Goal: Information Seeking & Learning: Learn about a topic

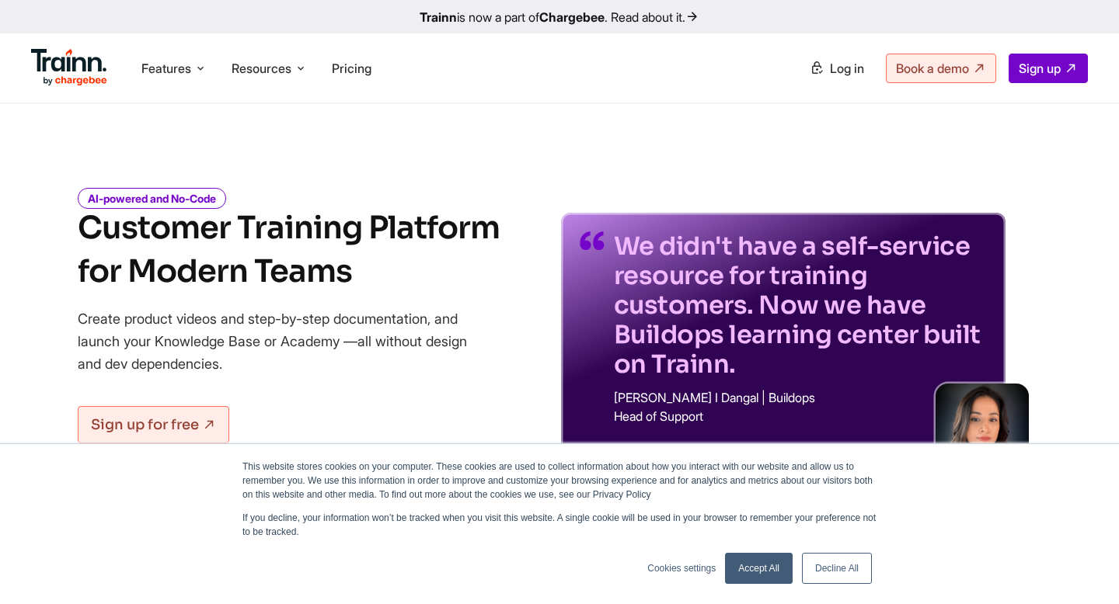
click at [836, 569] on link "Decline All" at bounding box center [837, 568] width 70 height 31
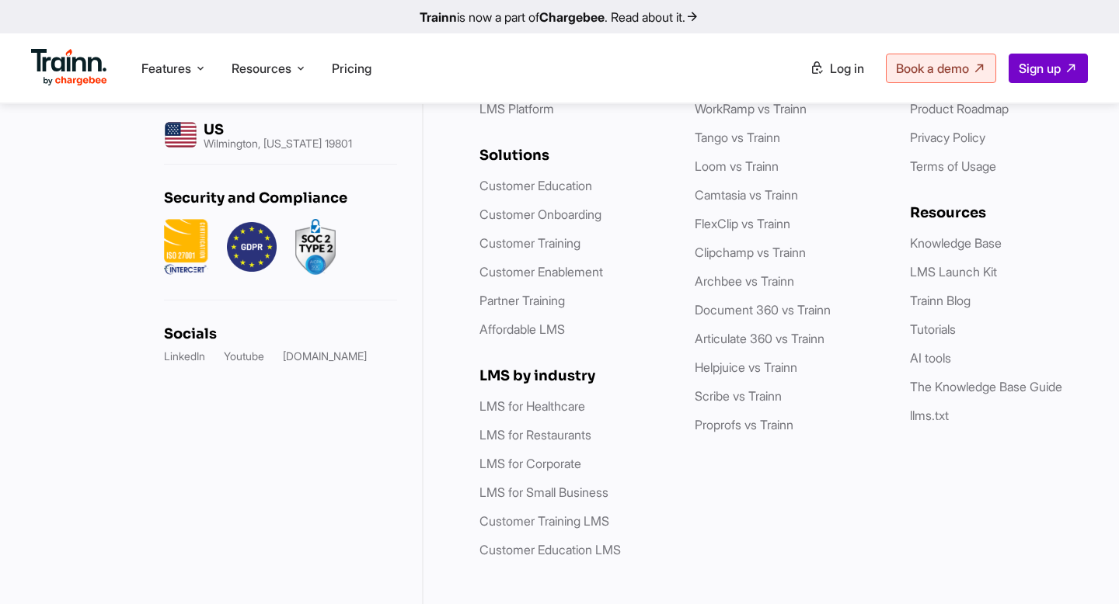
scroll to position [4638, 0]
click at [82, 81] on img at bounding box center [69, 67] width 76 height 37
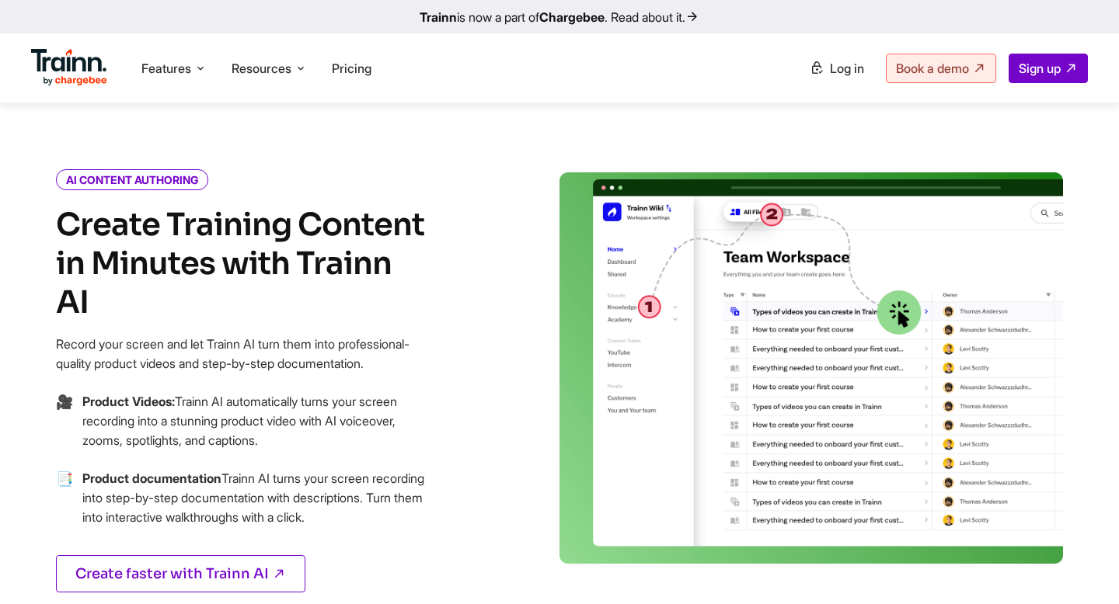
scroll to position [0, 0]
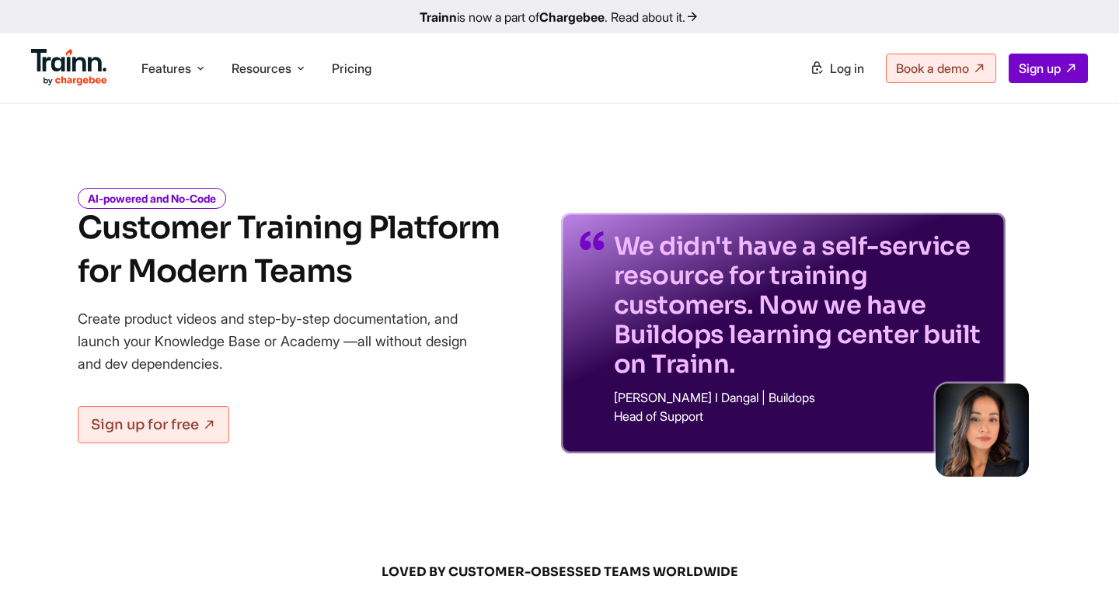
click at [632, 22] on link "Trainn is now a part of Chargebee . Read about it." at bounding box center [559, 16] width 1119 height 33
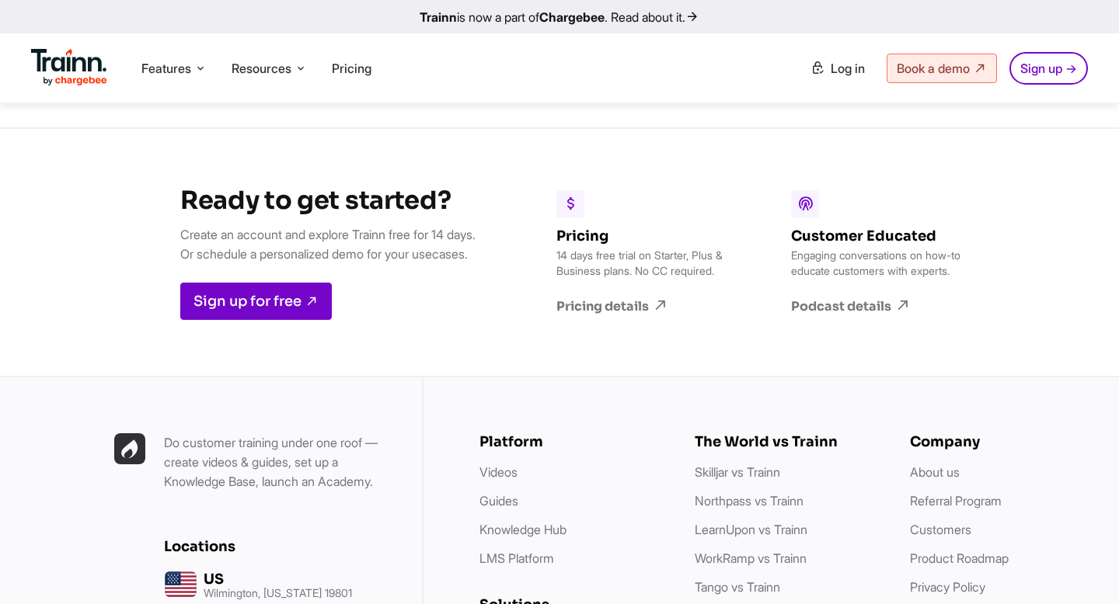
scroll to position [2259, 0]
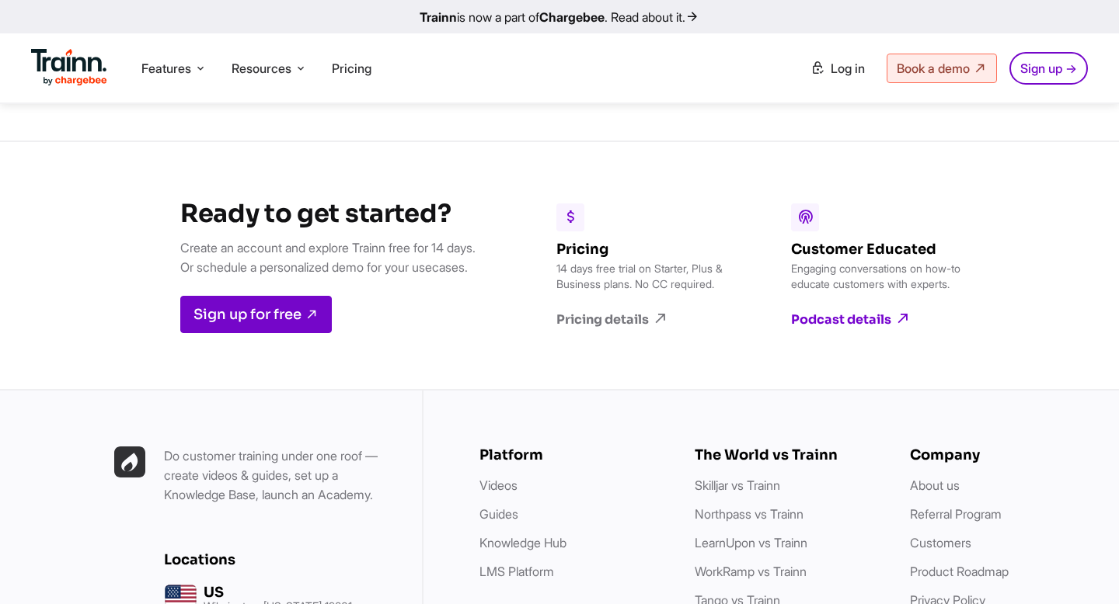
click at [830, 328] on link "Podcast details" at bounding box center [880, 319] width 179 height 17
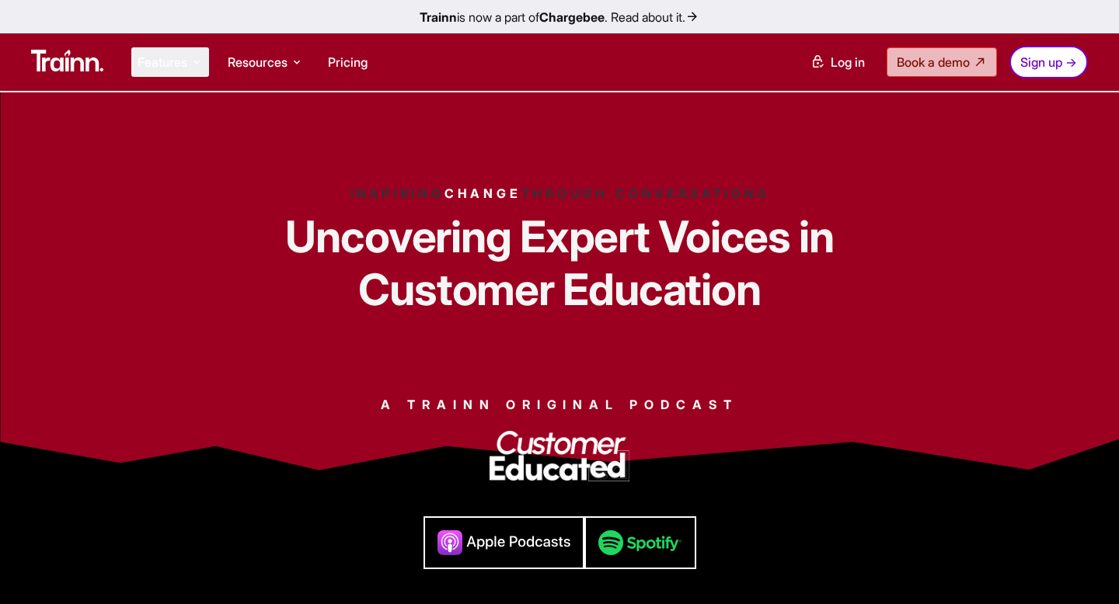
click at [190, 64] on li "Features Product Videos Create product & how-to videos in multiple languages. G…" at bounding box center [170, 62] width 78 height 30
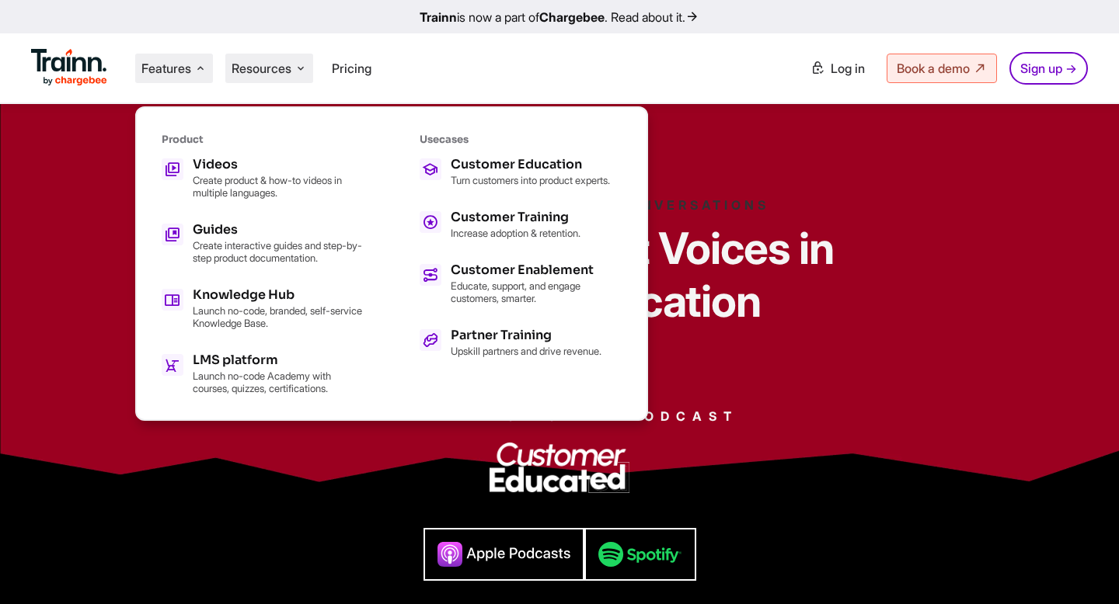
click at [270, 67] on span "Resources" at bounding box center [261, 68] width 60 height 17
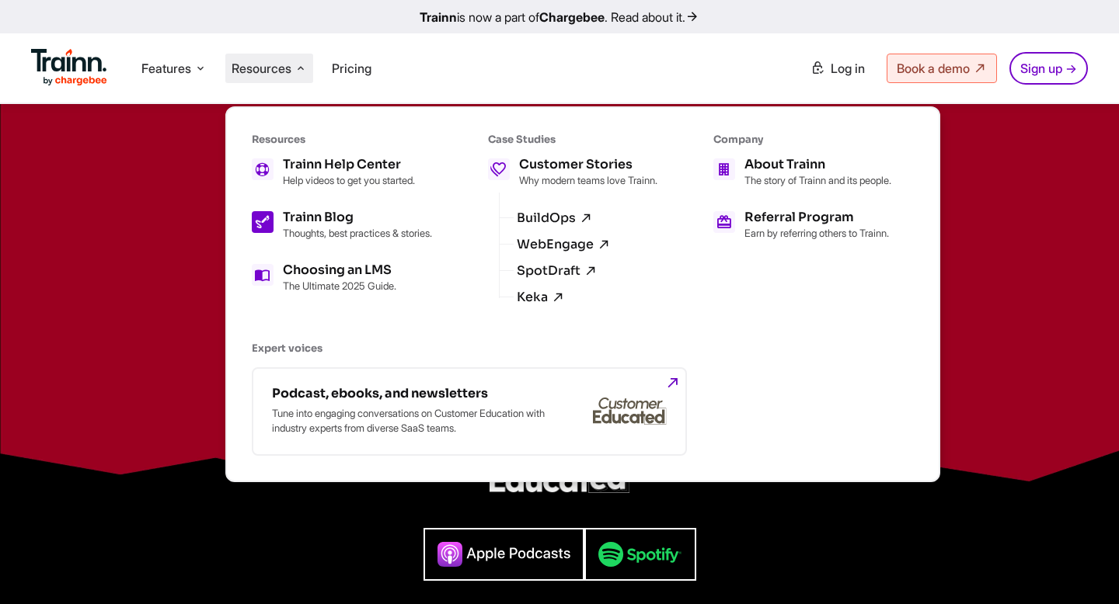
click at [344, 237] on p "Thoughts, best practices & stories." at bounding box center [357, 233] width 149 height 12
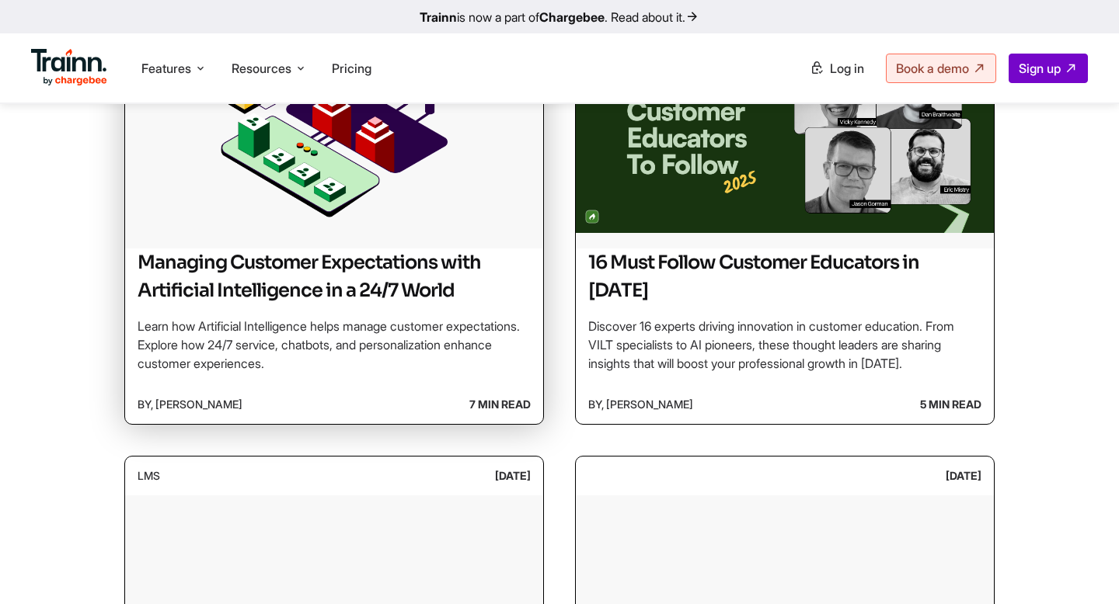
scroll to position [460, 0]
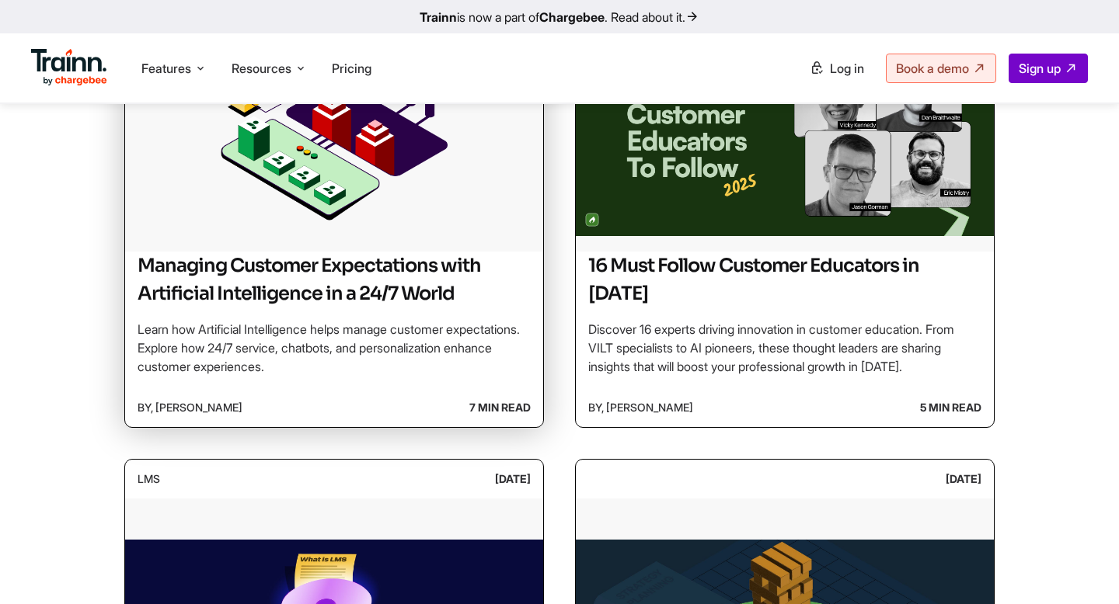
click at [394, 277] on h2 "Managing Customer Expectations with Artificial Intelligence in a 24/7 World" at bounding box center [333, 280] width 393 height 56
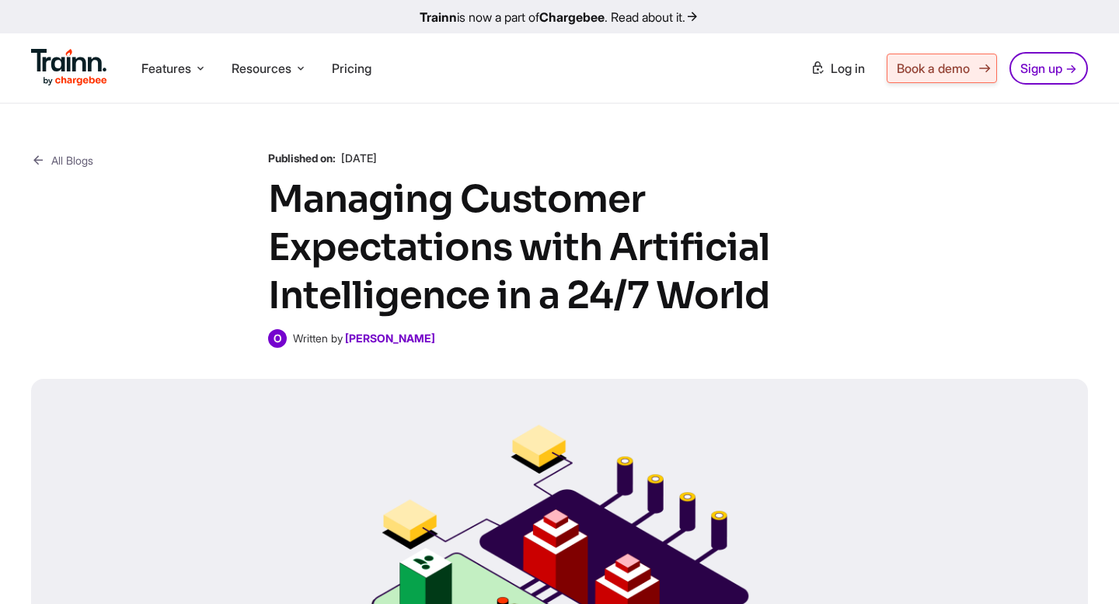
click at [914, 60] on link "Book a demo" at bounding box center [941, 69] width 110 height 30
